Goal: Download file/media

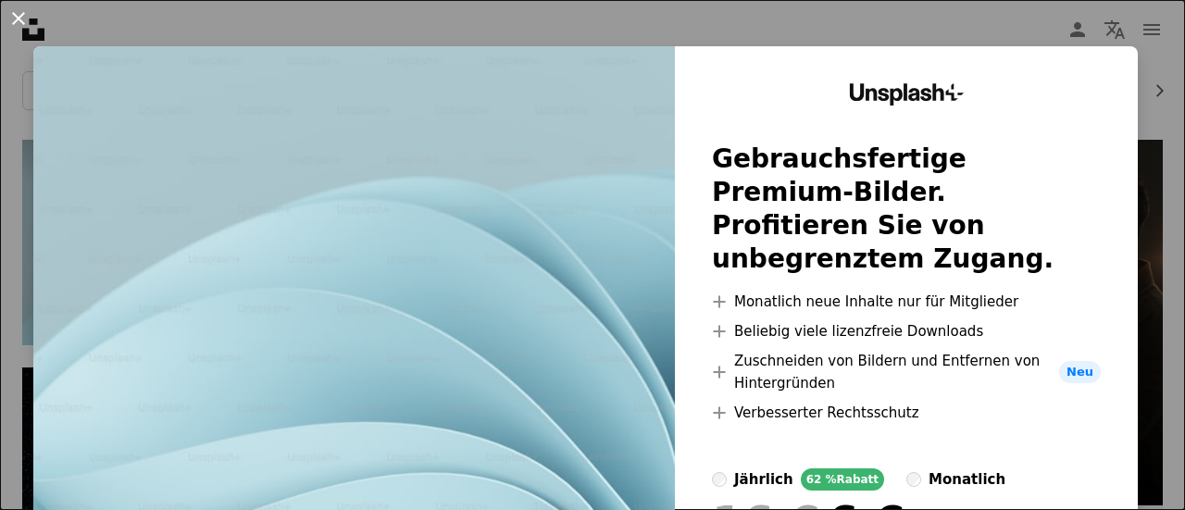
click at [23, 19] on button "An X shape" at bounding box center [18, 18] width 22 height 22
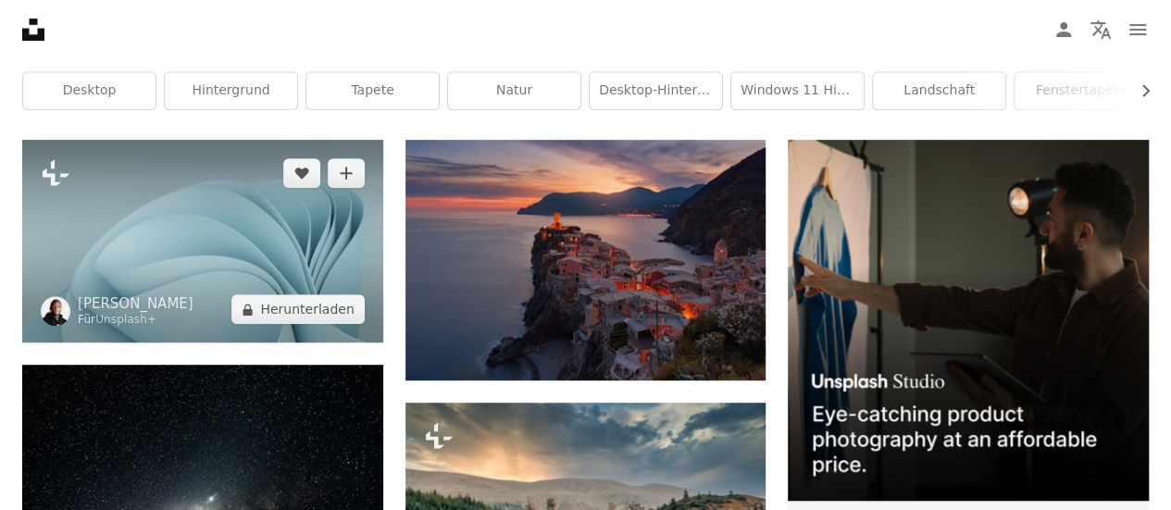
click at [128, 242] on img at bounding box center [202, 241] width 361 height 203
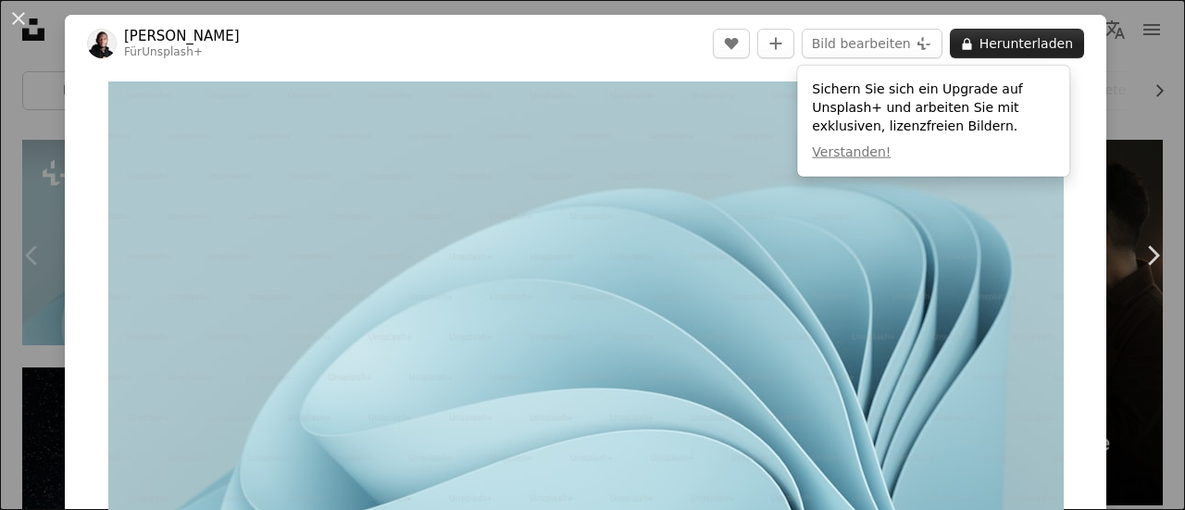
click at [1010, 48] on button "A lock Herunterladen" at bounding box center [1017, 44] width 134 height 30
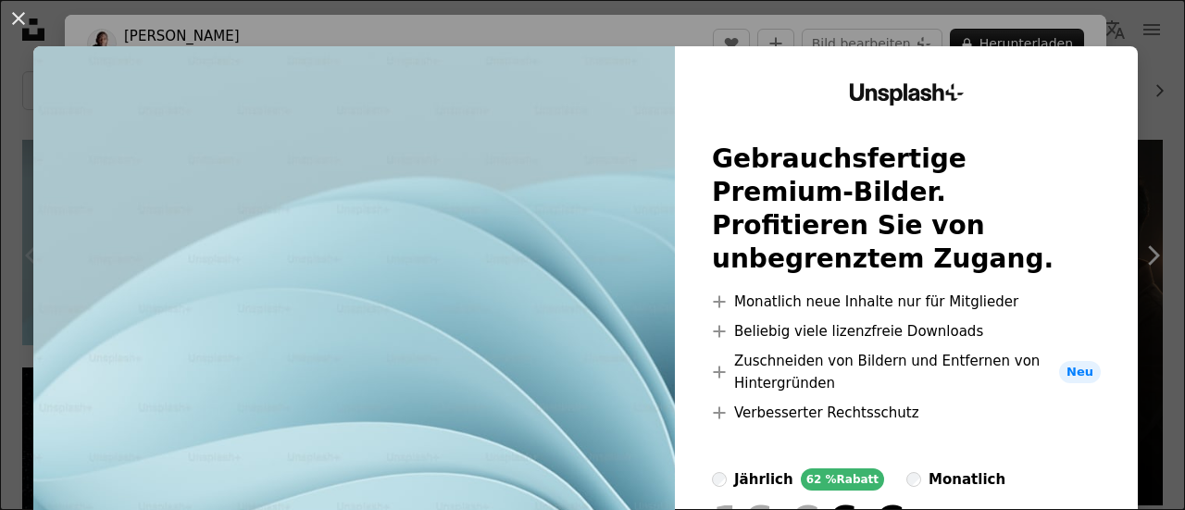
click at [976, 23] on div "An X shape Unsplash+ Gebrauchsfertige Premium-Bilder. Profitieren Sie von unbeg…" at bounding box center [592, 255] width 1185 height 510
